Goal: Task Accomplishment & Management: Manage account settings

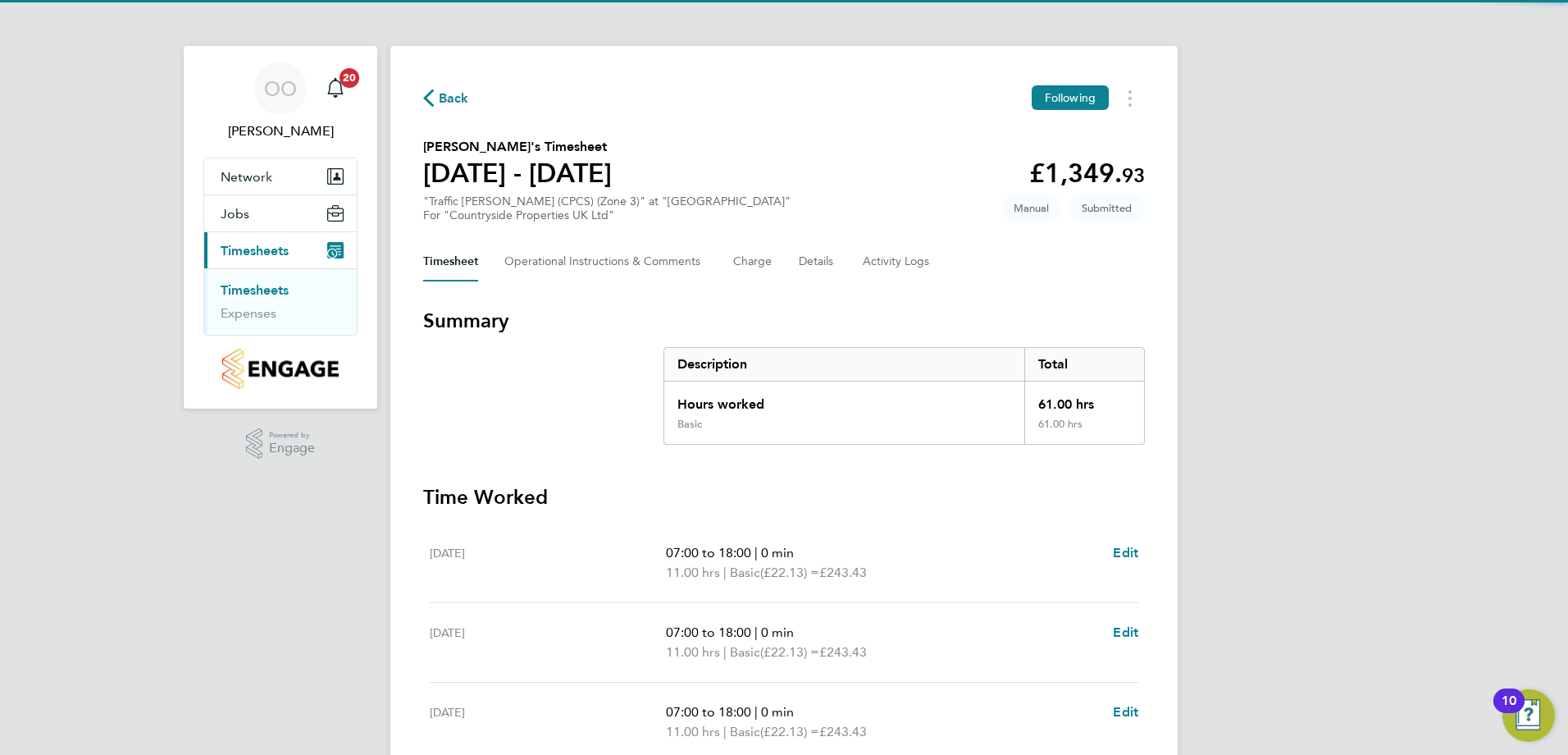
click at [856, 199] on section "Francis Umhenbata's Timesheet 04 - 10 Aug 2025 £1,349. 93 "Traffic Marshall (CP…" at bounding box center [784, 179] width 721 height 85
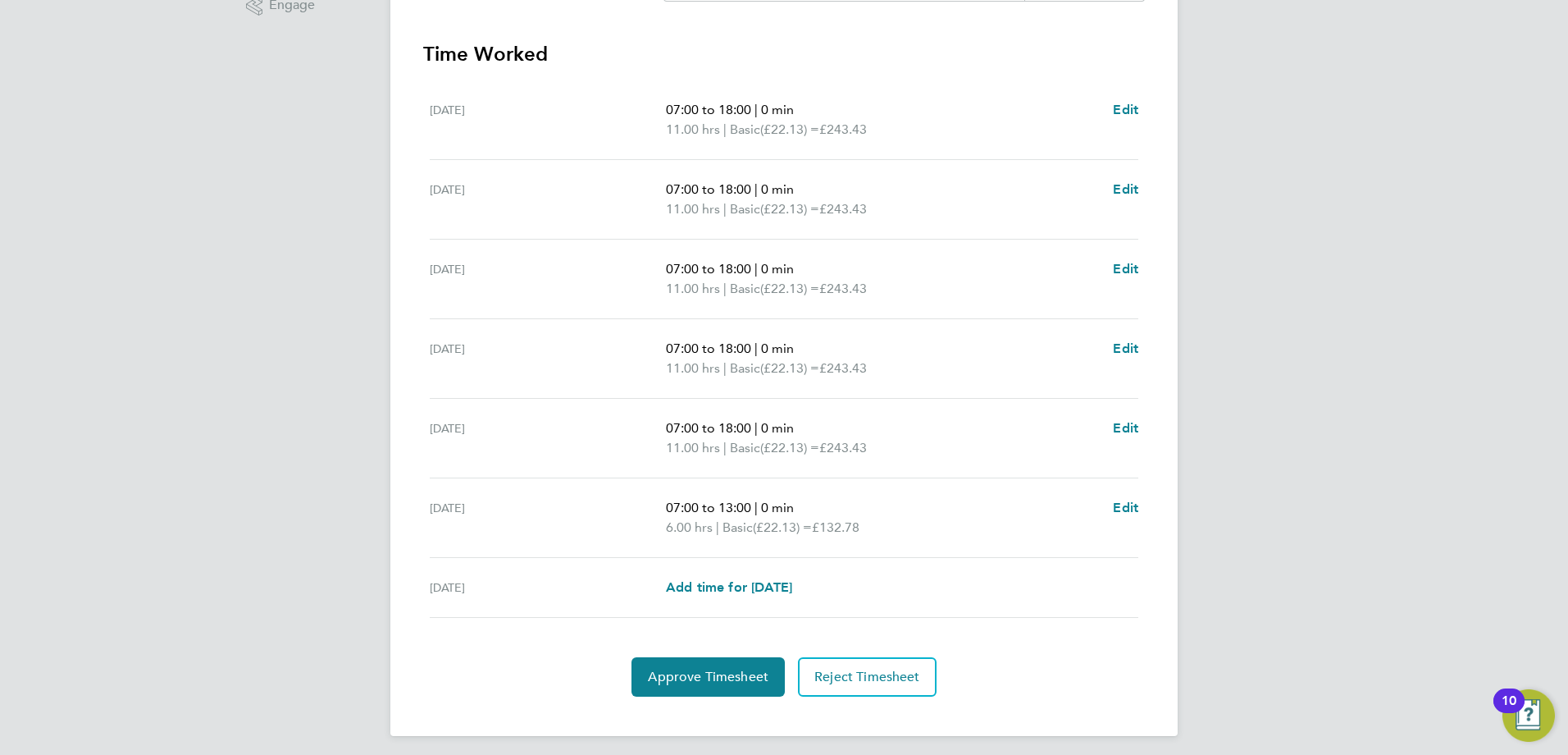
scroll to position [450, 0]
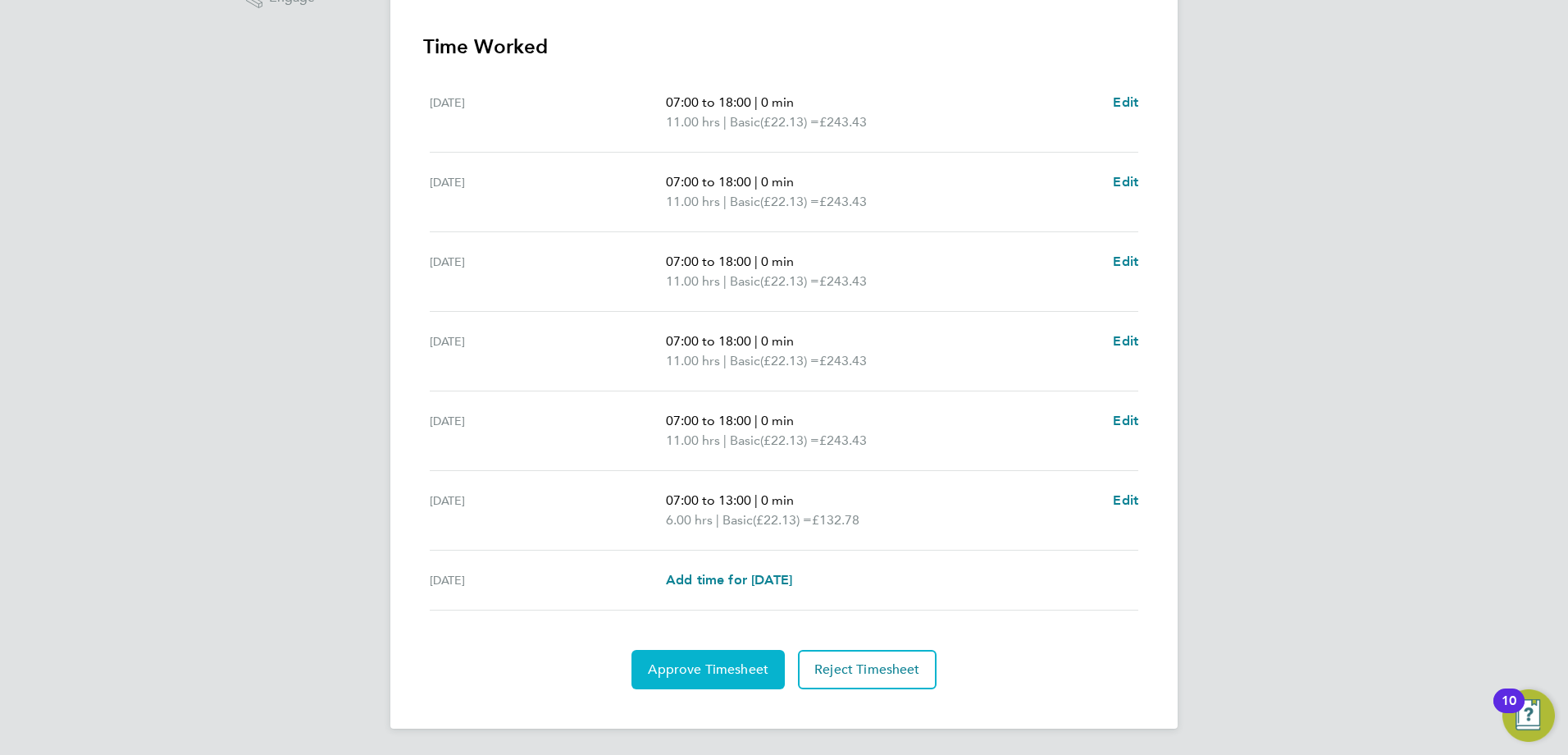
click at [691, 662] on span "Approve Timesheet" at bounding box center [707, 669] width 120 height 17
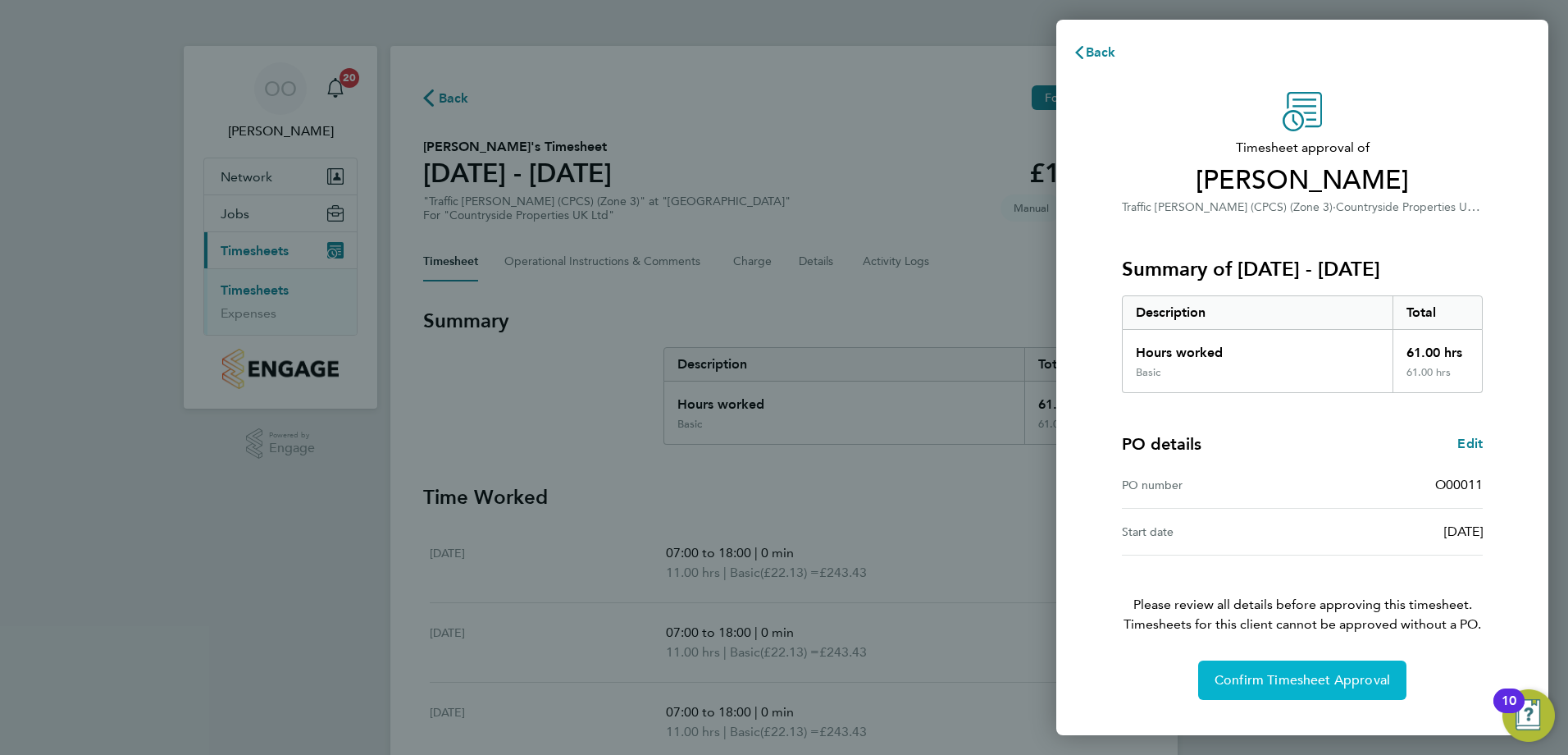
click at [1243, 672] on button "Confirm Timesheet Approval" at bounding box center [1302, 679] width 208 height 40
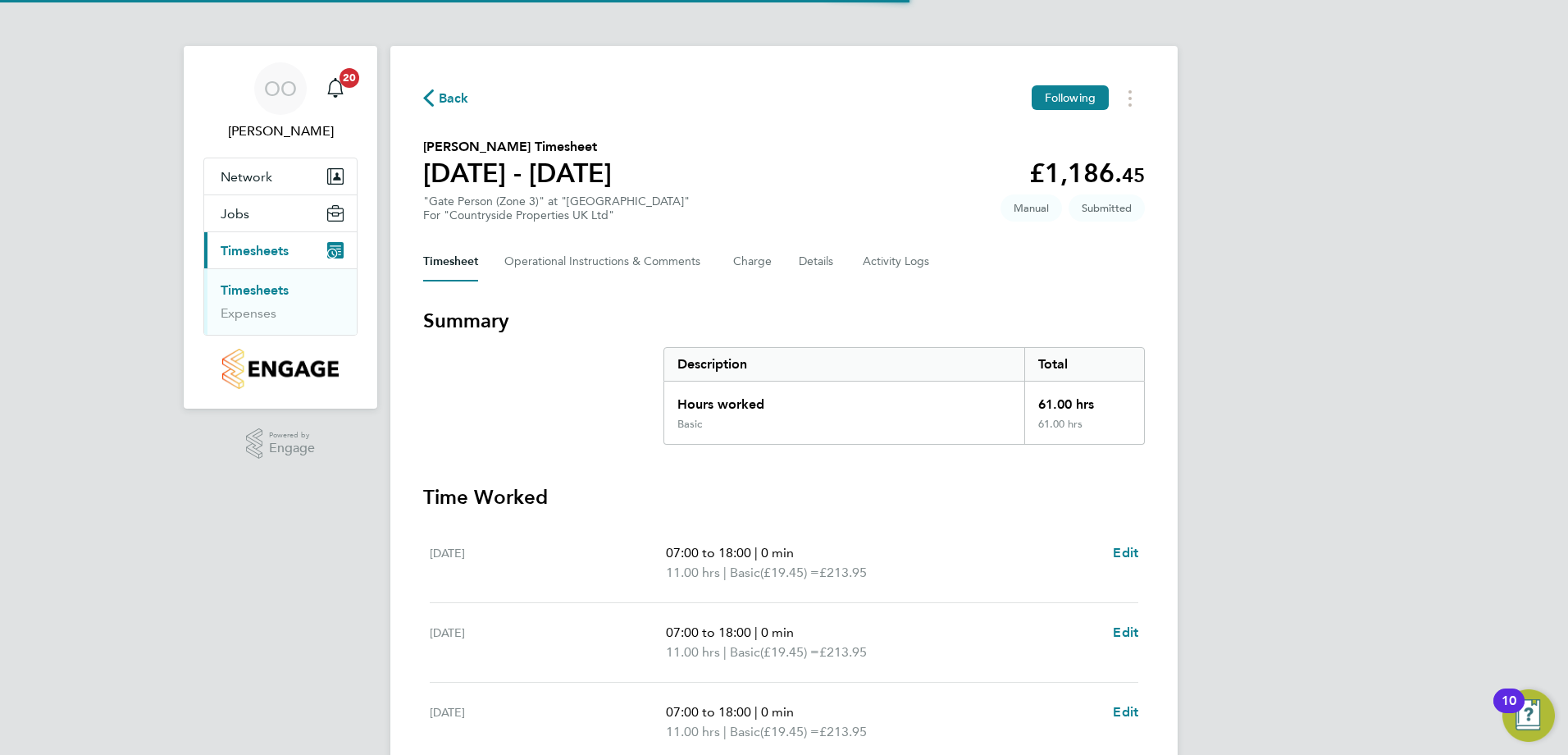
click at [902, 187] on section "Abiodun Ajayi's Timesheet 04 - 10 Aug 2025 £1,186. 45 "Gate Person (Zone 3)" at…" at bounding box center [784, 179] width 721 height 85
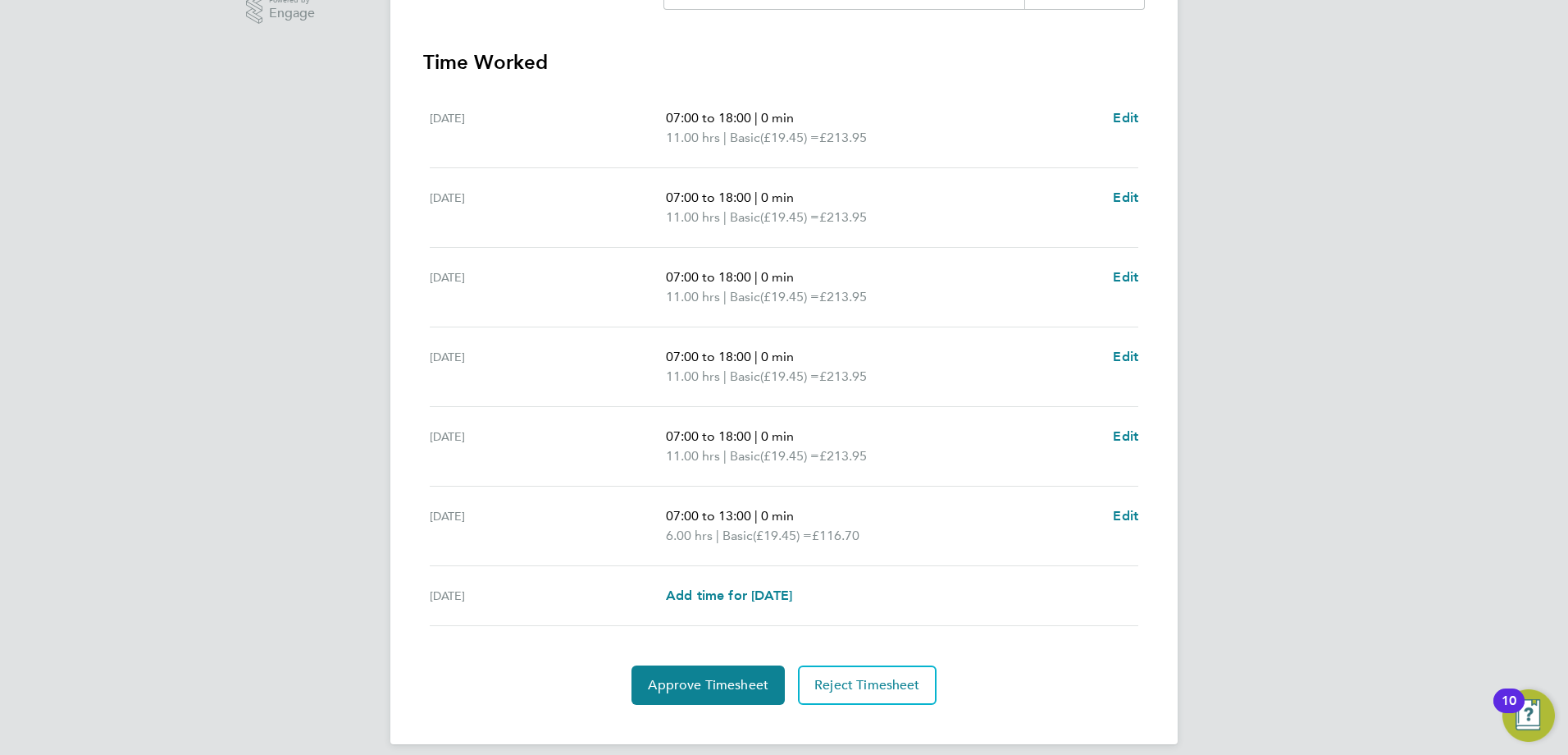
scroll to position [450, 0]
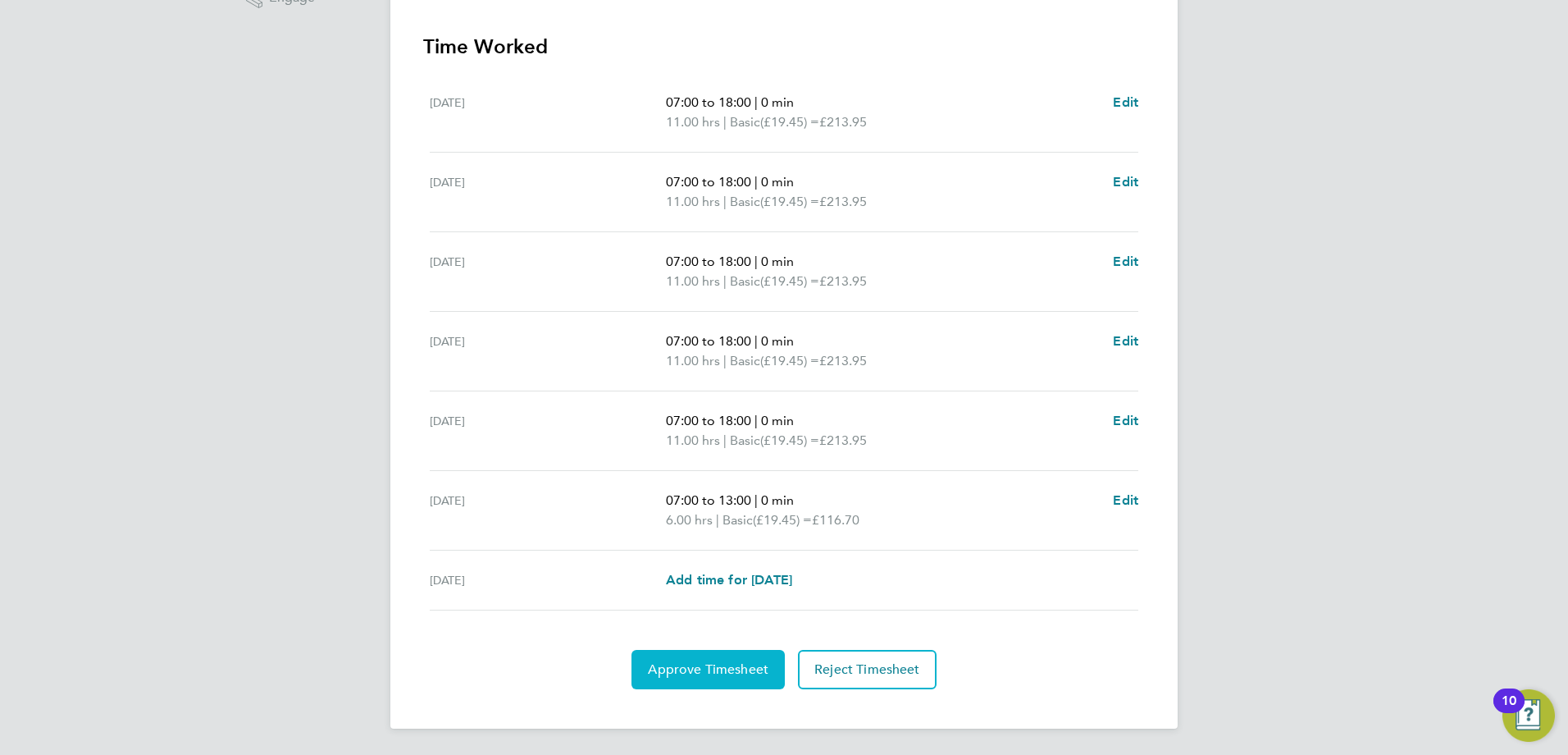
click at [706, 674] on span "Approve Timesheet" at bounding box center [707, 669] width 120 height 17
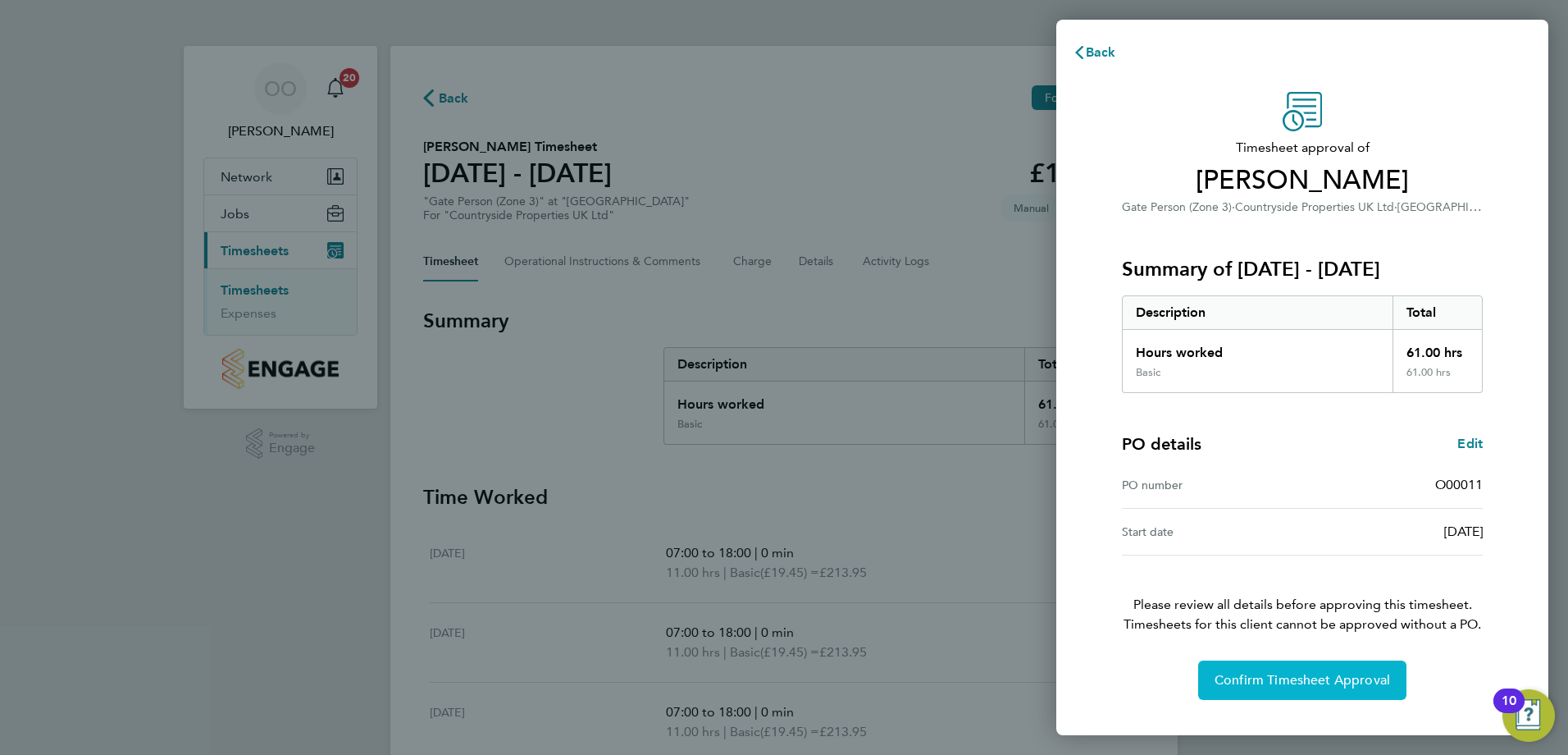
click at [1228, 678] on span "Confirm Timesheet Approval" at bounding box center [1302, 679] width 176 height 17
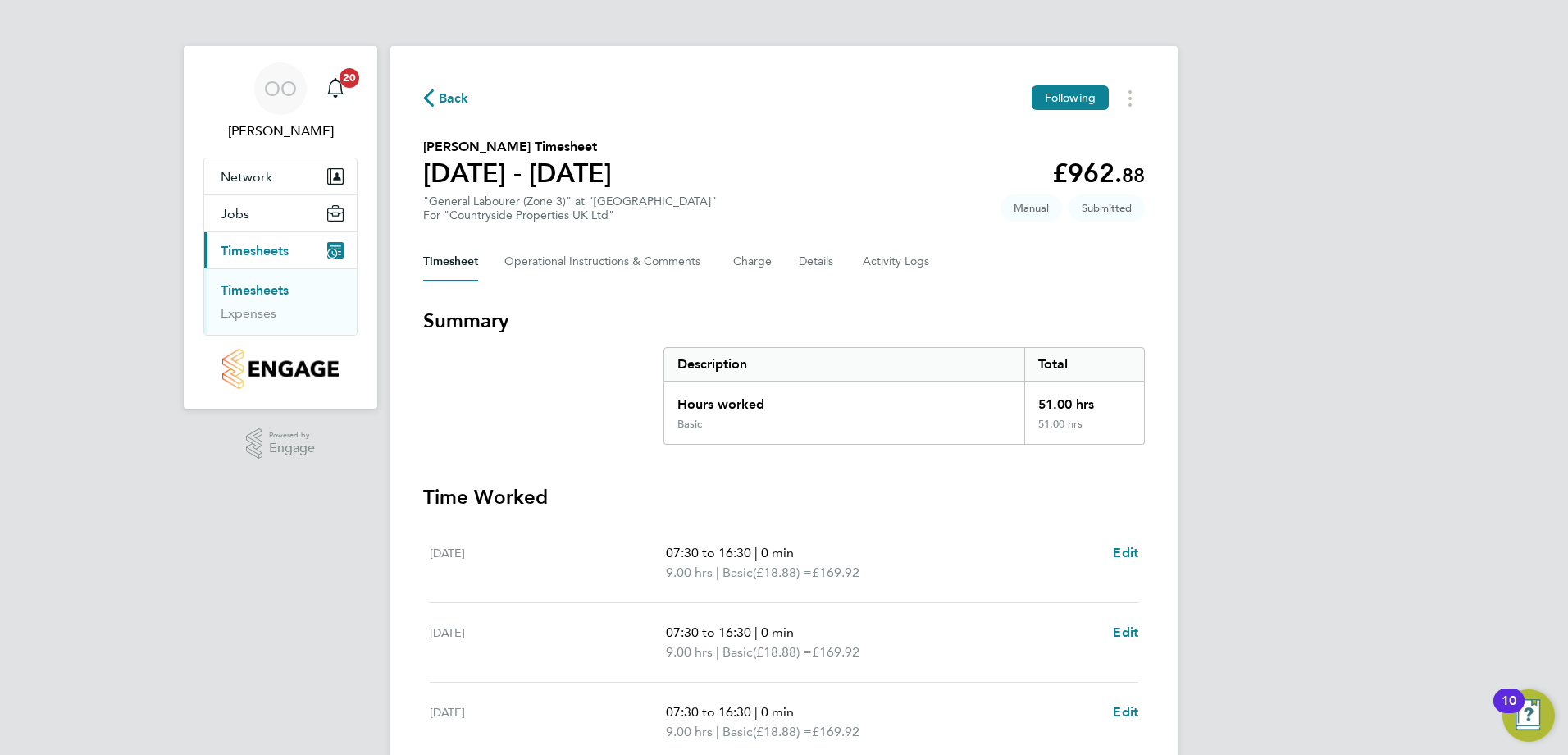
click at [782, 327] on h3 "Summary" at bounding box center [784, 321] width 721 height 26
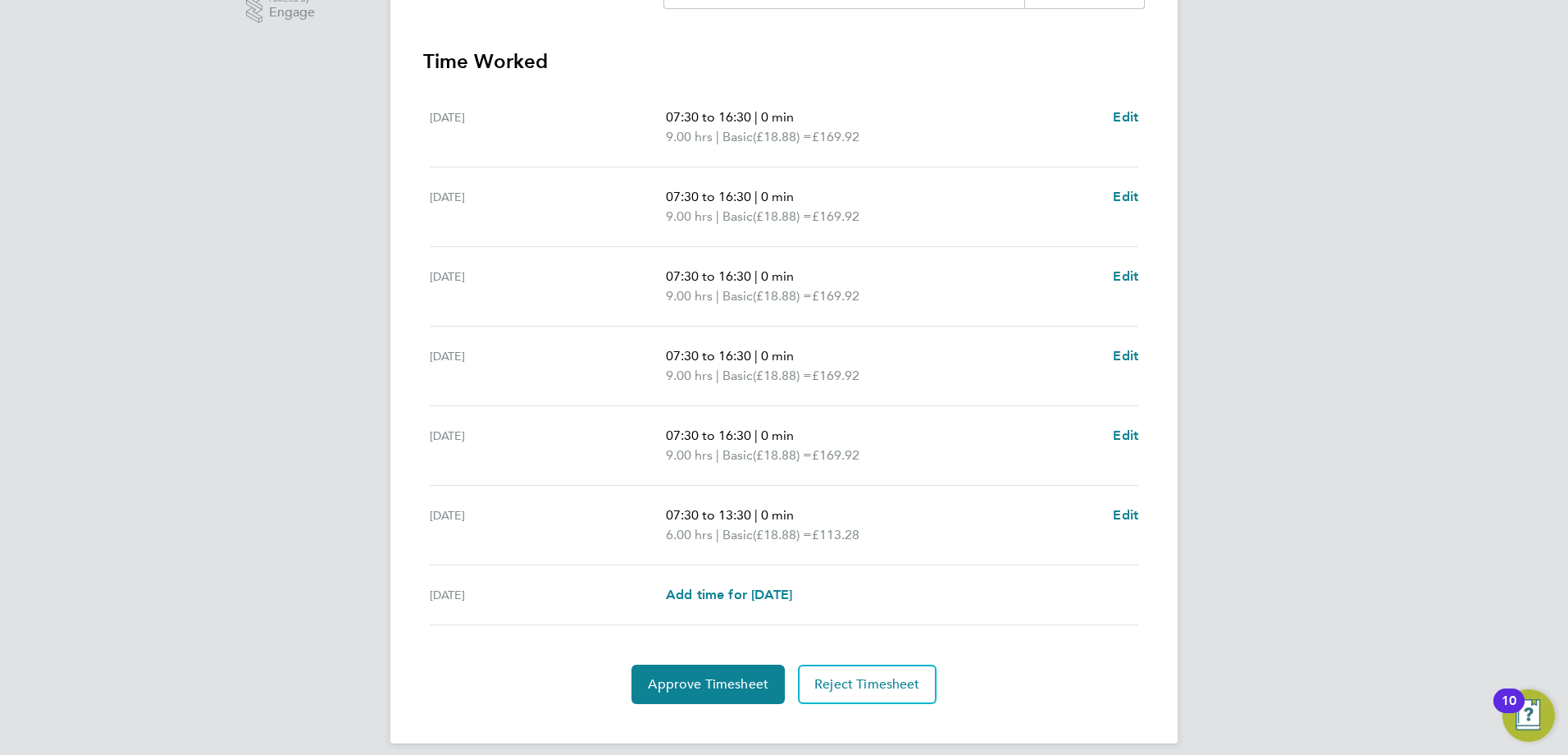
scroll to position [450, 0]
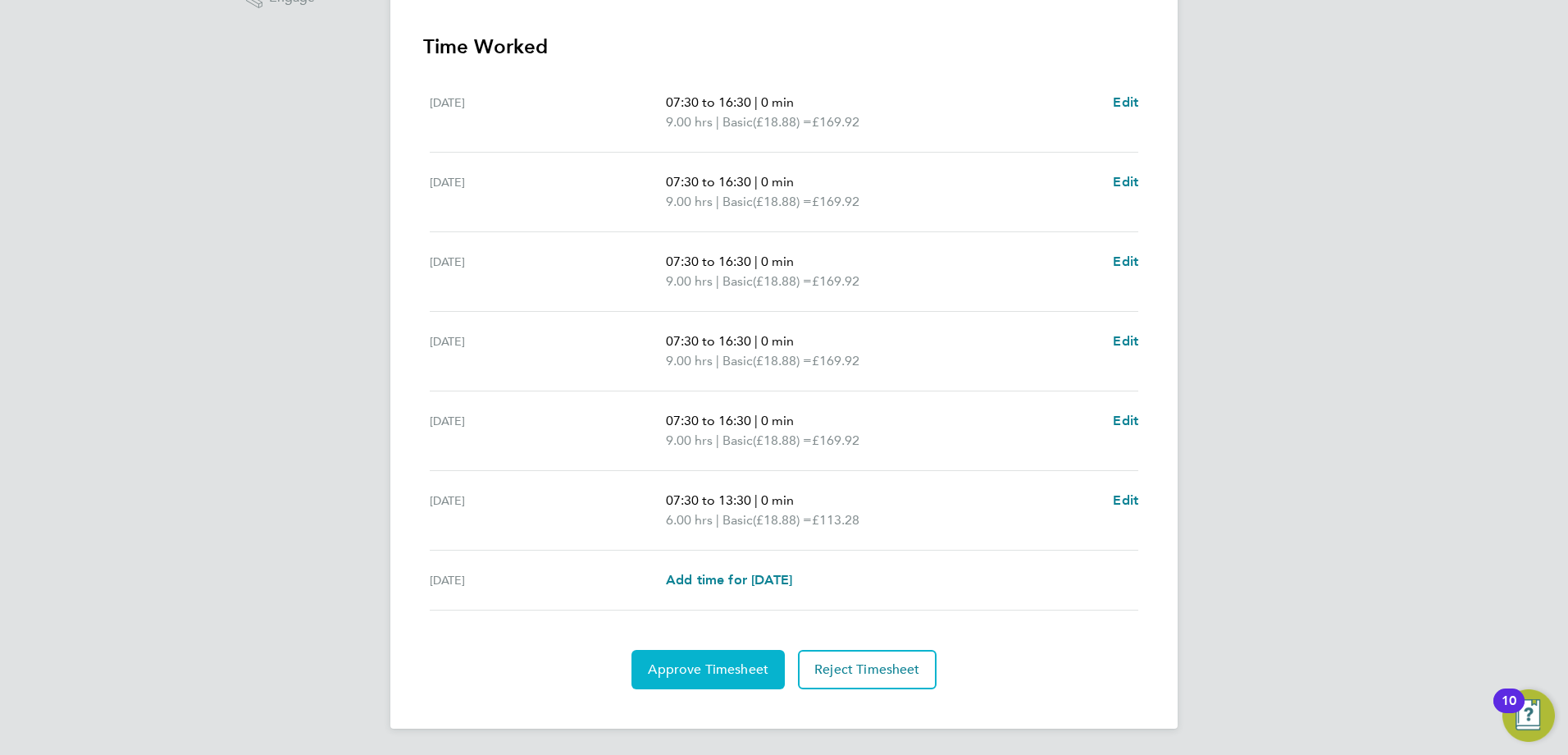
click at [694, 662] on span "Approve Timesheet" at bounding box center [707, 669] width 120 height 17
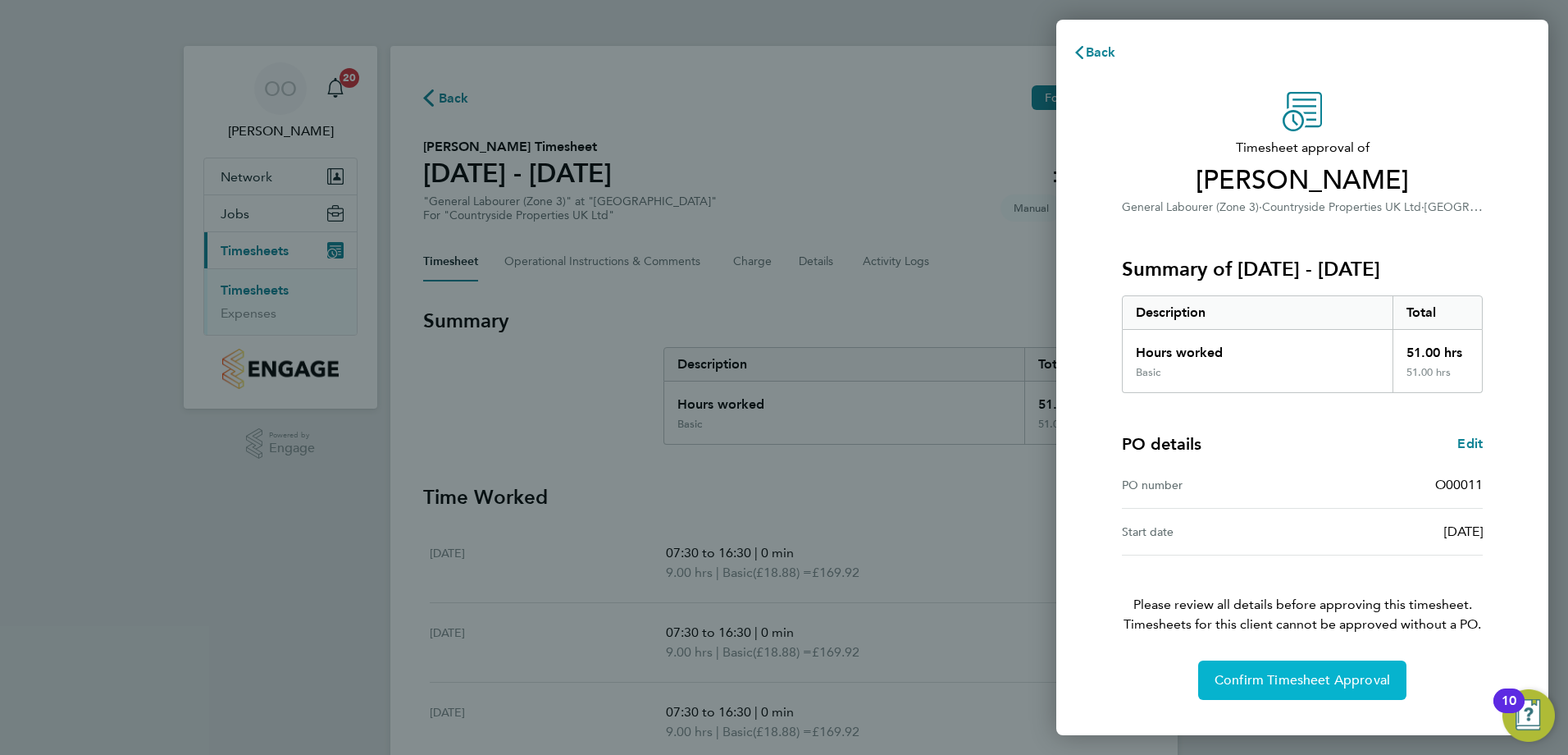
click at [1247, 676] on span "Confirm Timesheet Approval" at bounding box center [1302, 679] width 176 height 17
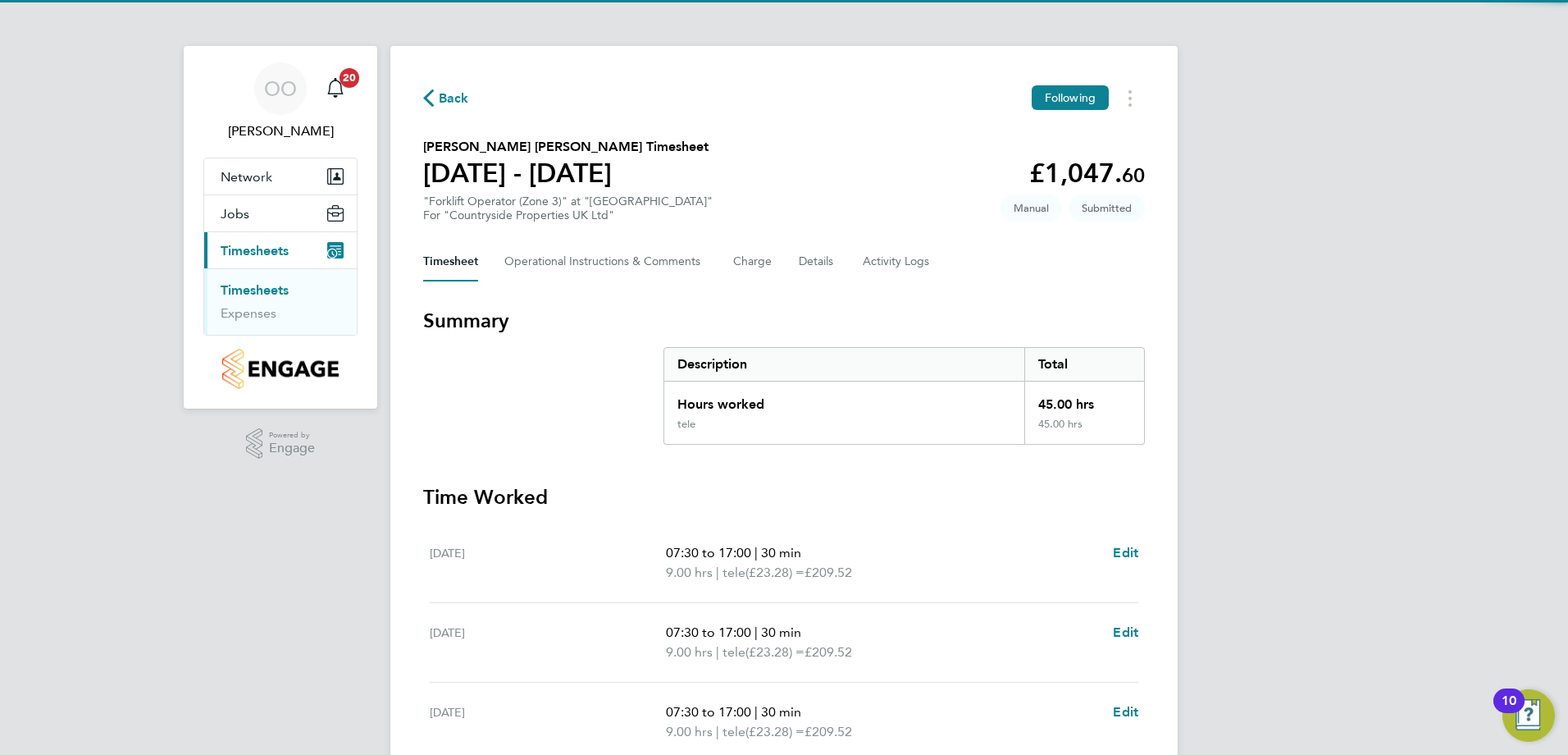
click at [997, 279] on div "Timesheet Operational Instructions & Comments Charge Details Activity Logs" at bounding box center [784, 261] width 721 height 40
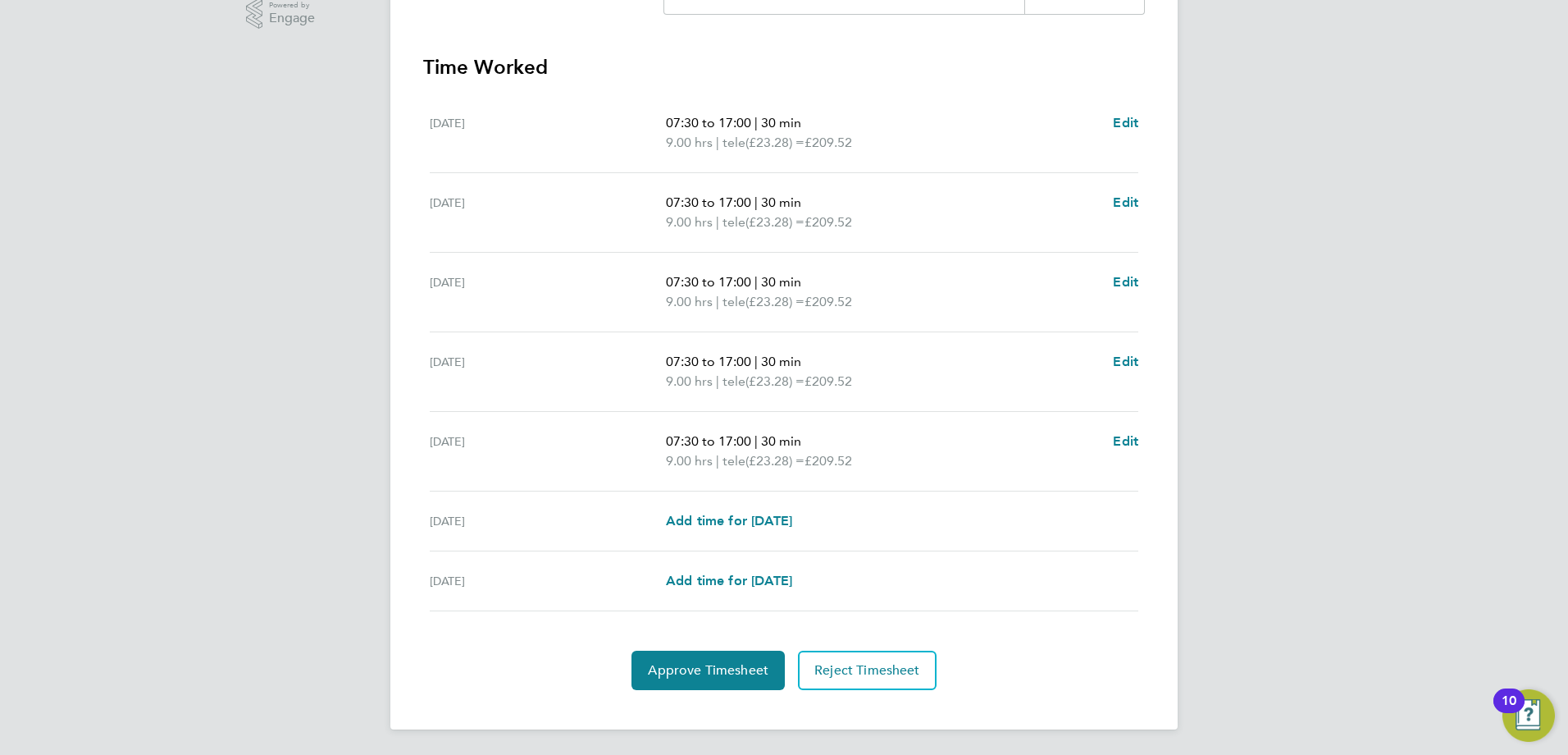
scroll to position [431, 0]
click at [681, 668] on span "Approve Timesheet" at bounding box center [707, 669] width 120 height 17
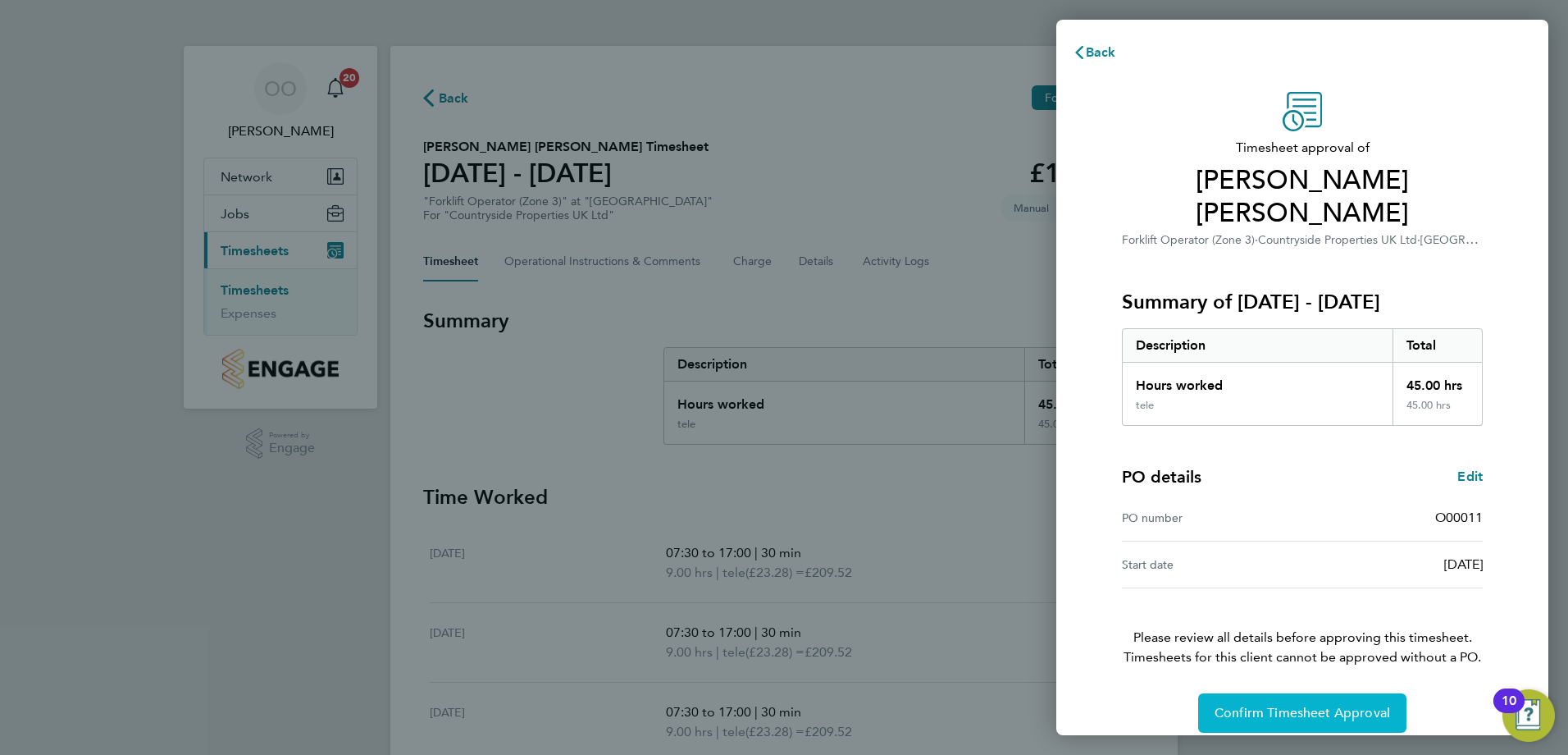
click at [1213, 693] on button "Confirm Timesheet Approval" at bounding box center [1302, 713] width 208 height 40
